Goal: Task Accomplishment & Management: Manage account settings

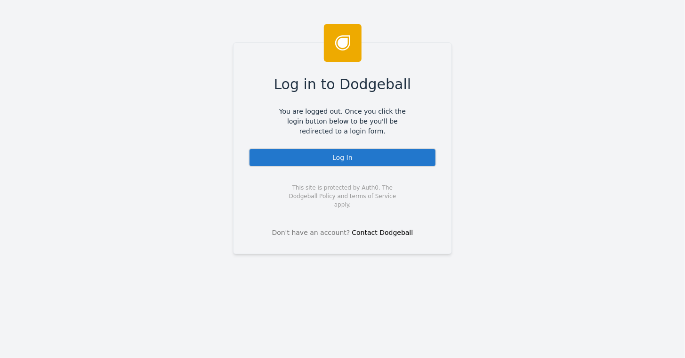
click at [336, 159] on div "Log In" at bounding box center [343, 157] width 188 height 19
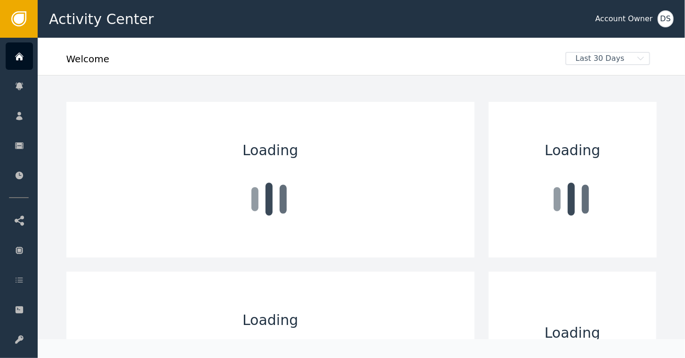
click at [672, 14] on div "DS" at bounding box center [666, 18] width 16 height 17
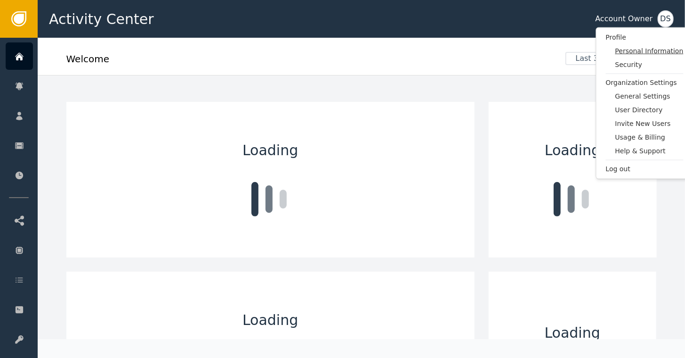
click at [635, 48] on span "Personal Information" at bounding box center [650, 51] width 68 height 10
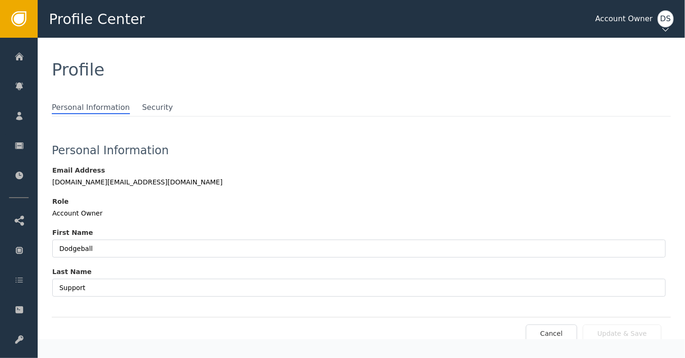
click at [669, 18] on div "DS" at bounding box center [666, 18] width 16 height 17
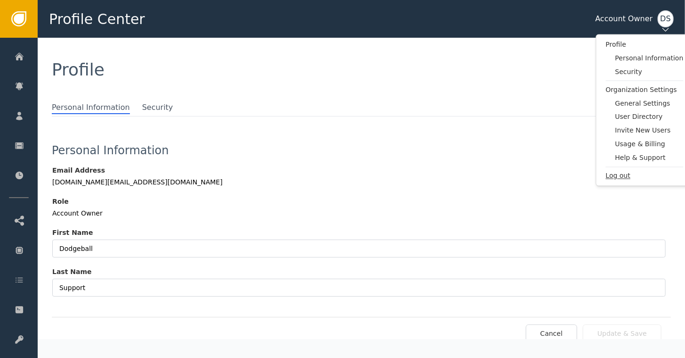
click at [618, 176] on span "Log out" at bounding box center [645, 176] width 78 height 10
